Goal: Transaction & Acquisition: Purchase product/service

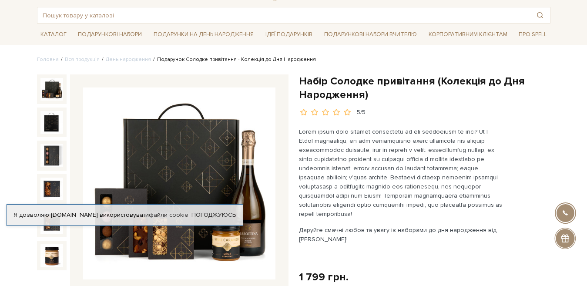
scroll to position [218, 0]
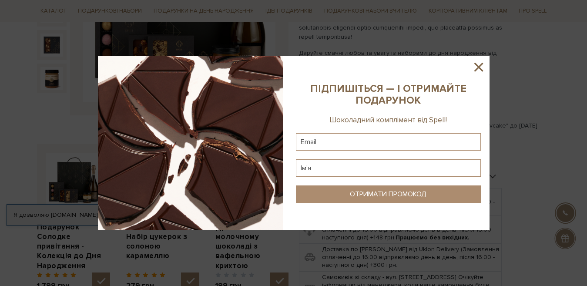
click at [477, 67] on icon at bounding box center [479, 67] width 15 height 15
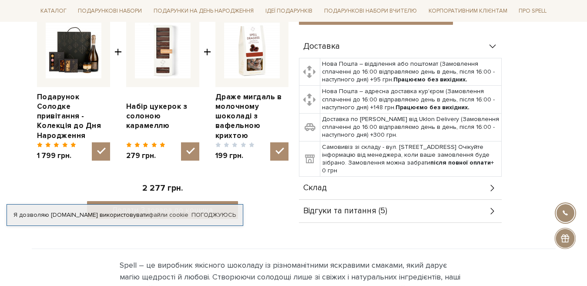
scroll to position [348, 0]
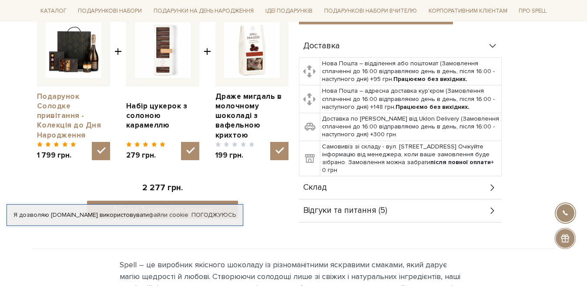
click at [45, 108] on link "Подарунок Солодке привітання - Колекція до Дня Народження" at bounding box center [73, 116] width 73 height 48
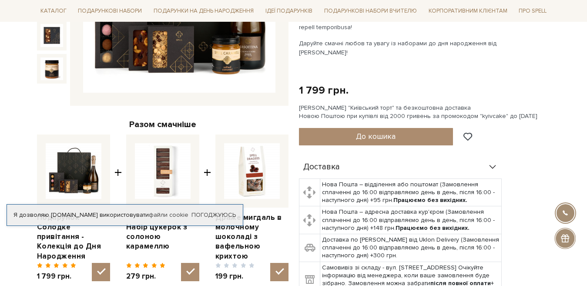
scroll to position [44, 0]
